Goal: Information Seeking & Learning: Learn about a topic

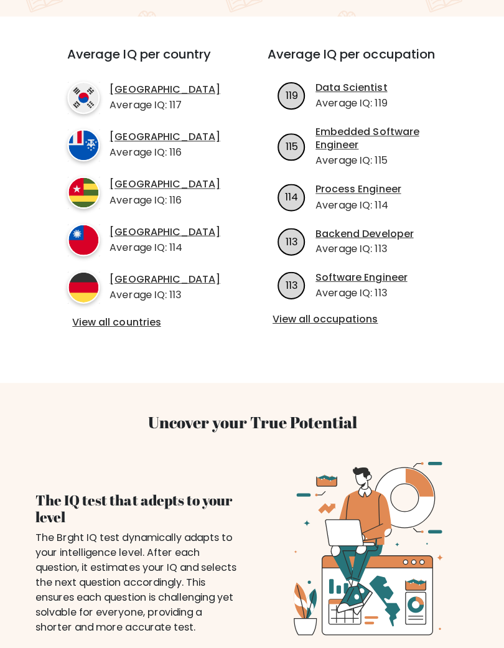
scroll to position [428, 0]
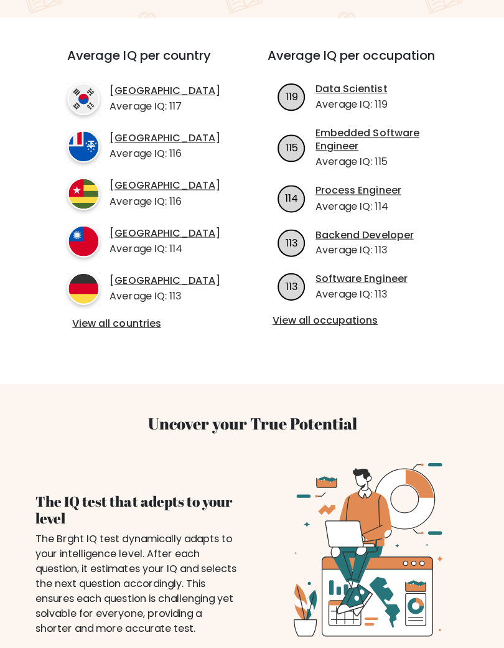
click at [376, 319] on link "View all occupations" at bounding box center [359, 320] width 175 height 13
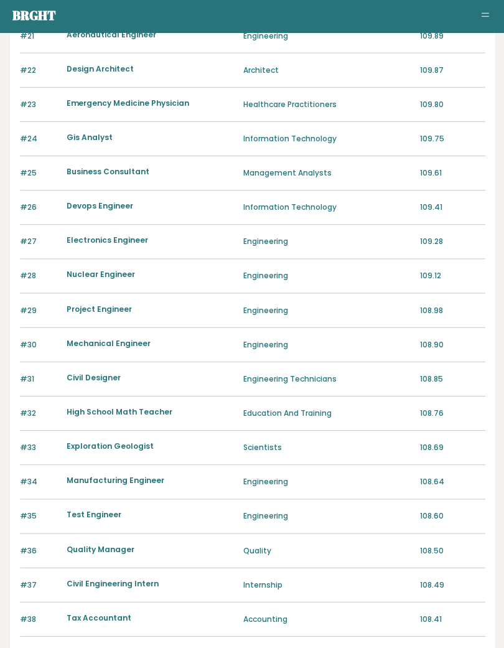
scroll to position [1018, 0]
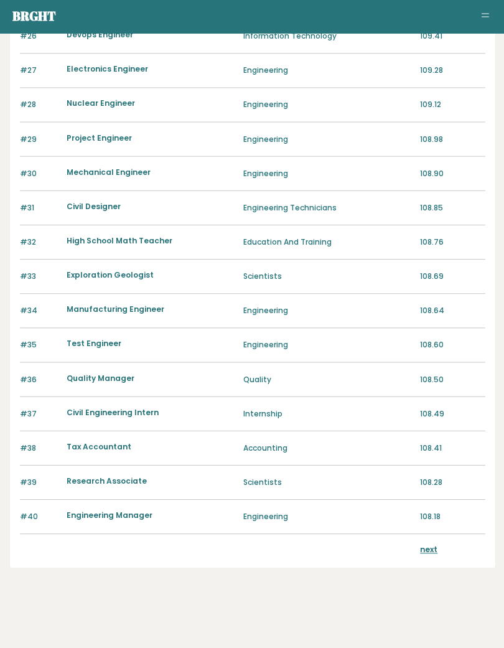
click at [432, 553] on link "next" at bounding box center [427, 549] width 17 height 11
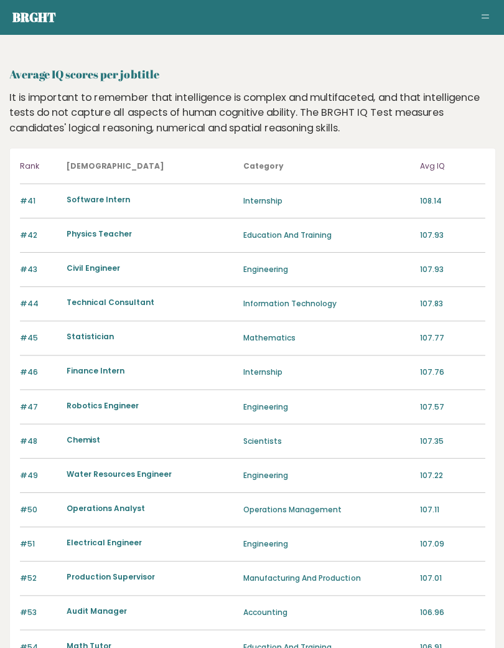
click at [424, 551] on div "#51 Electrical Engineer Engineering 107.09" at bounding box center [252, 543] width 464 height 34
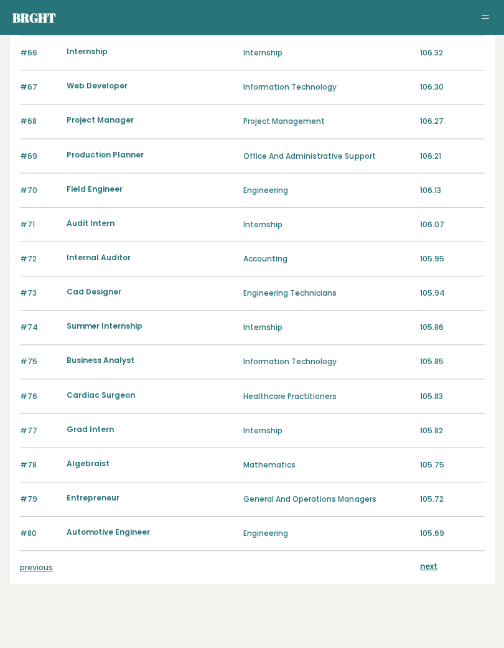
scroll to position [1002, 0]
click at [435, 565] on link "next" at bounding box center [427, 565] width 17 height 11
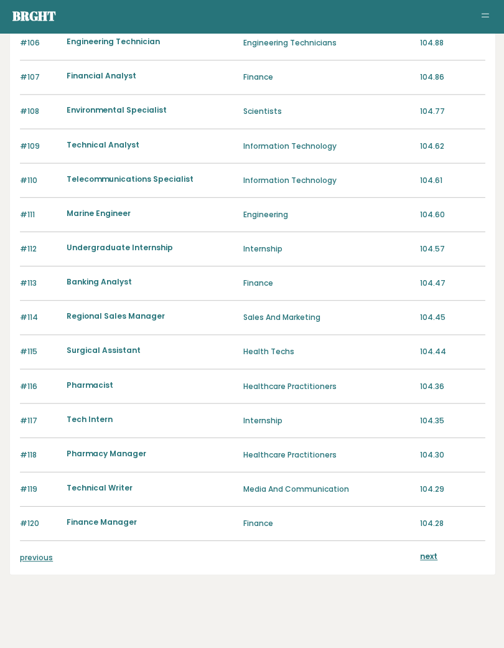
scroll to position [1018, 0]
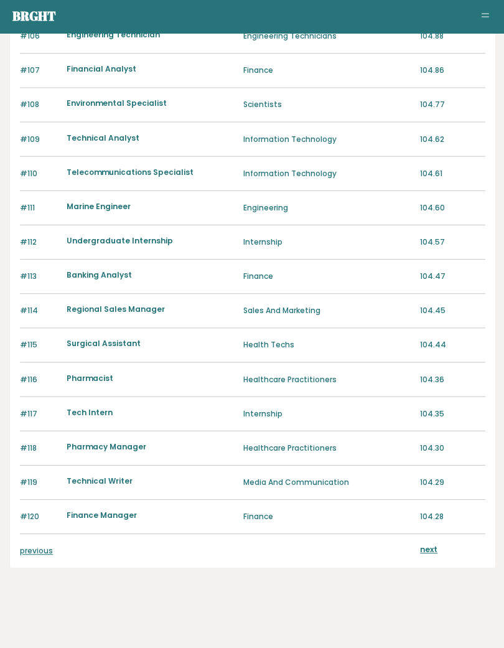
click at [433, 544] on link "next" at bounding box center [427, 549] width 17 height 11
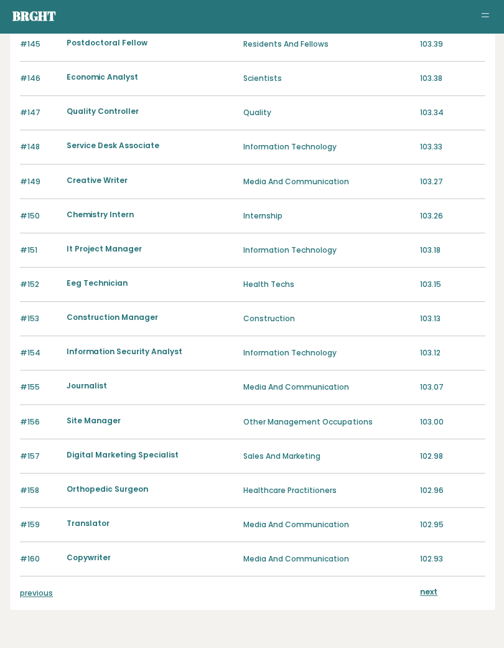
scroll to position [1018, 0]
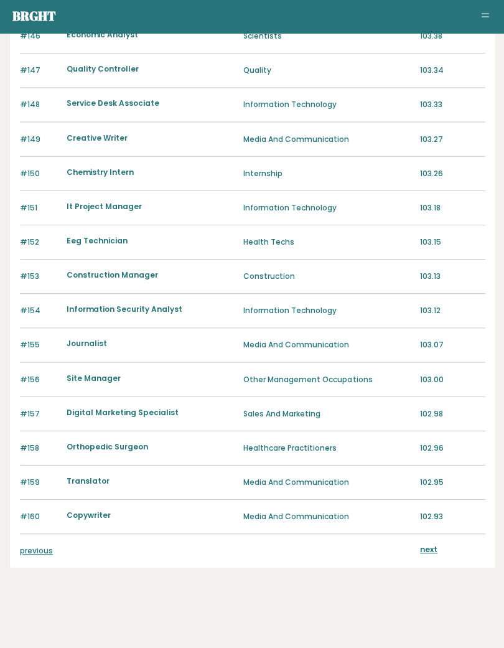
click at [434, 544] on link "next" at bounding box center [427, 549] width 17 height 11
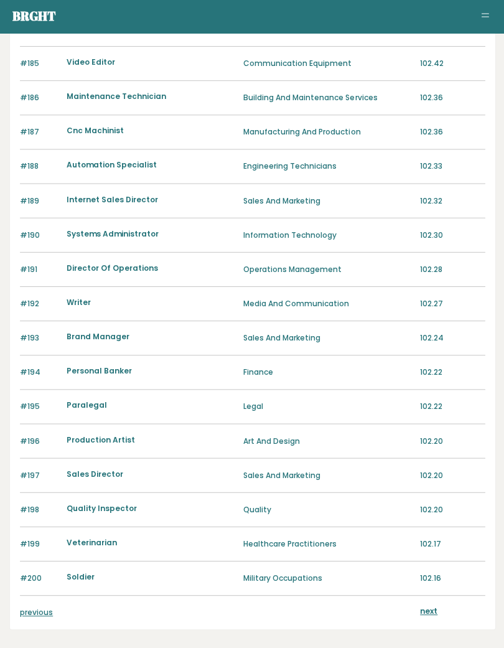
scroll to position [1018, 0]
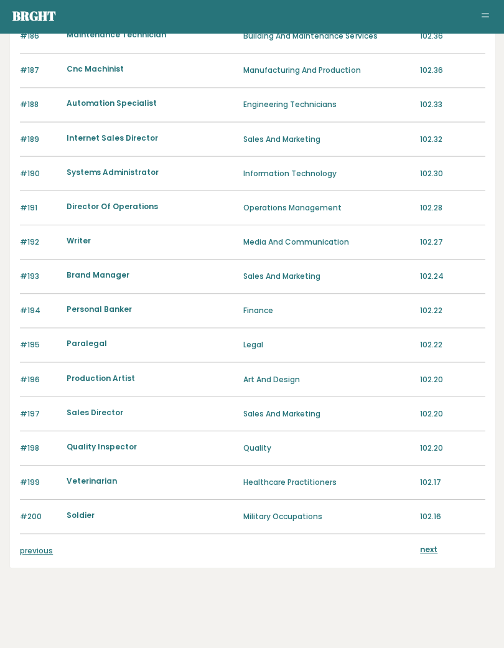
click at [452, 547] on div "next" at bounding box center [451, 551] width 65 height 14
click at [434, 546] on link "next" at bounding box center [427, 549] width 17 height 11
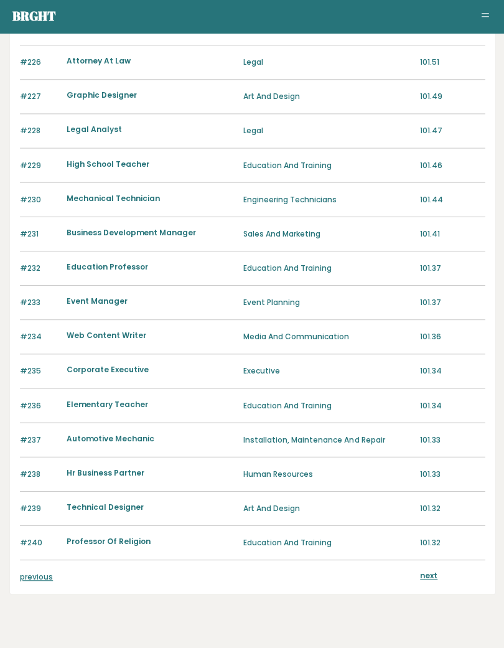
scroll to position [1018, 0]
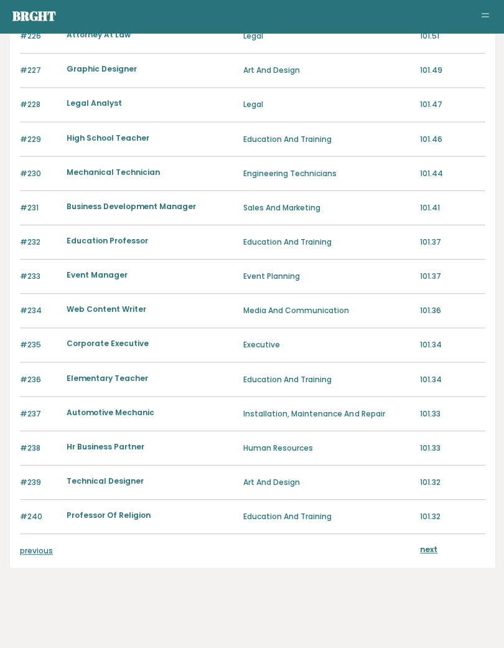
click at [434, 544] on link "next" at bounding box center [427, 549] width 17 height 11
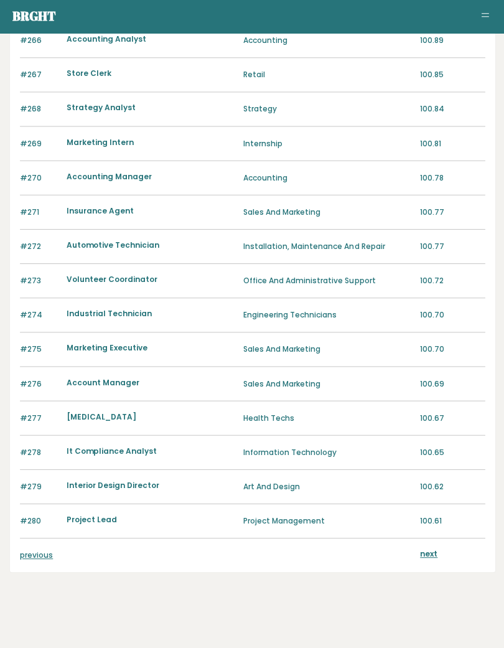
scroll to position [1018, 0]
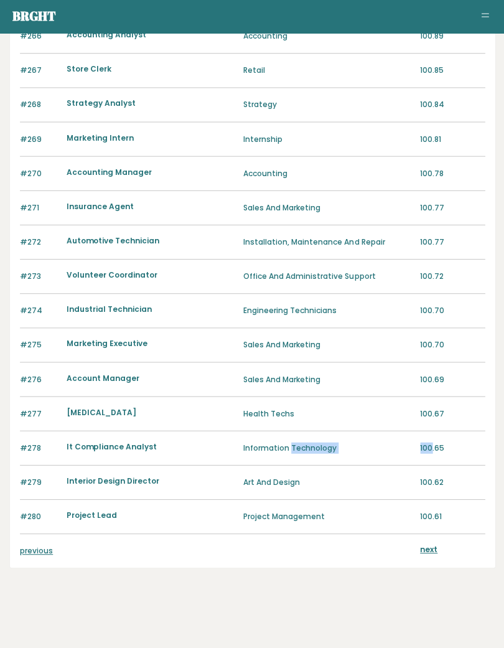
click at [422, 553] on link "next" at bounding box center [427, 549] width 17 height 11
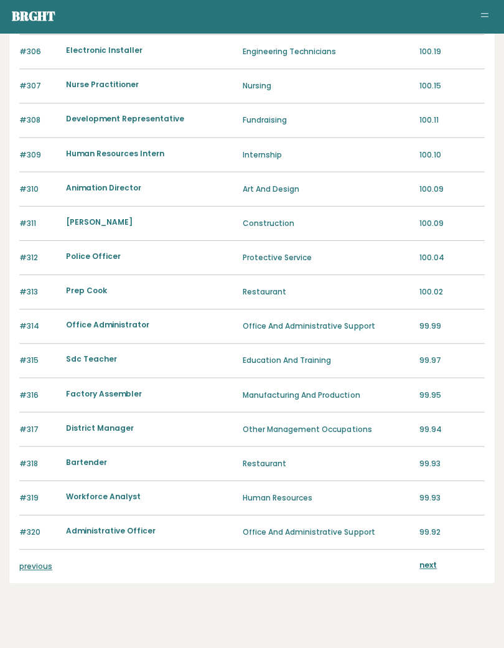
scroll to position [1016, 0]
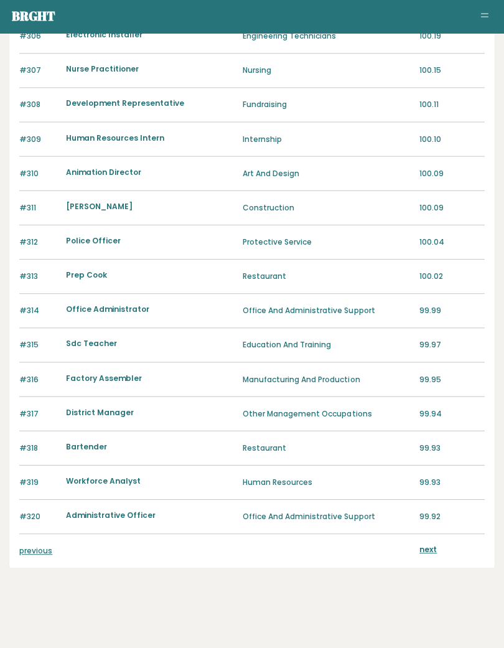
click at [431, 553] on link "next" at bounding box center [427, 549] width 17 height 11
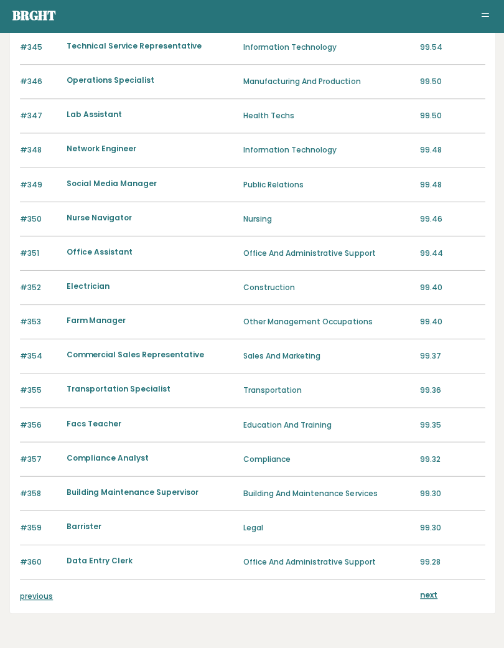
scroll to position [1018, 0]
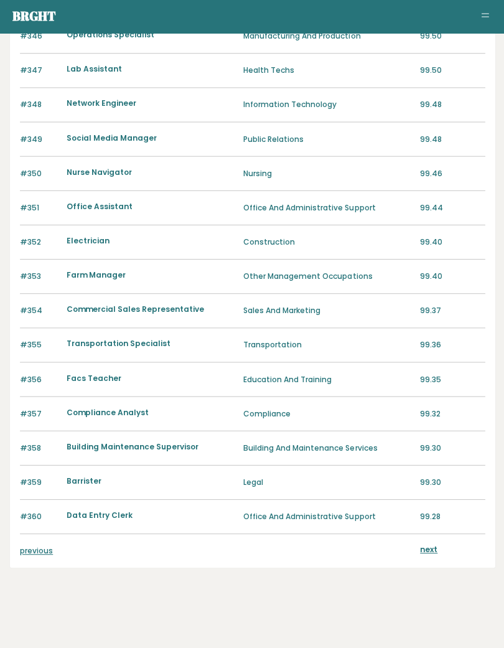
click at [431, 547] on link "next" at bounding box center [427, 549] width 17 height 11
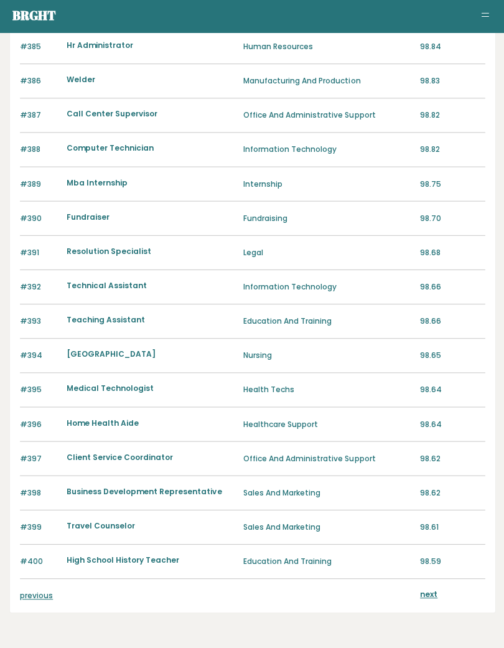
scroll to position [1018, 0]
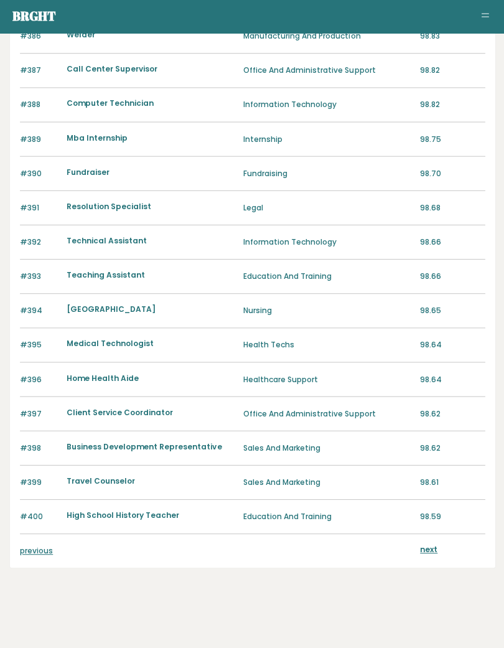
click at [421, 553] on link "next" at bounding box center [427, 549] width 17 height 11
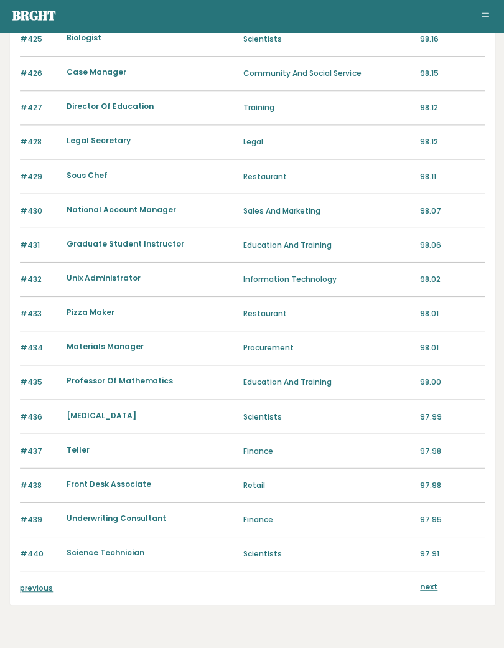
scroll to position [1018, 0]
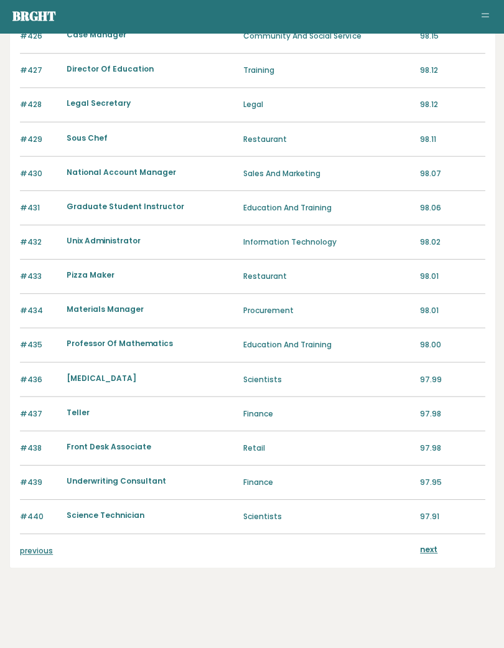
click at [427, 549] on link "next" at bounding box center [427, 549] width 17 height 11
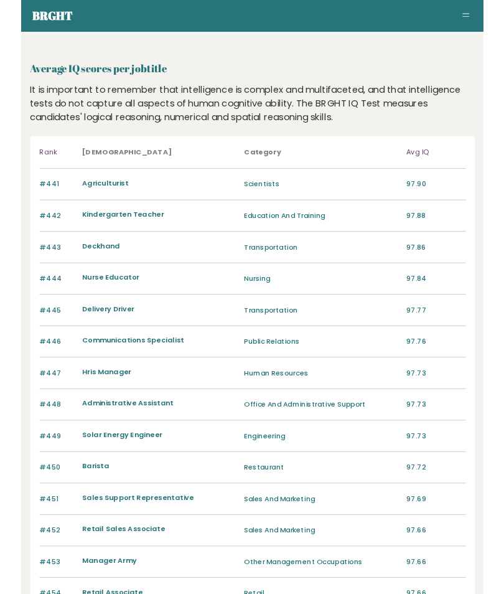
scroll to position [52, 0]
